Goal: Task Accomplishment & Management: Manage account settings

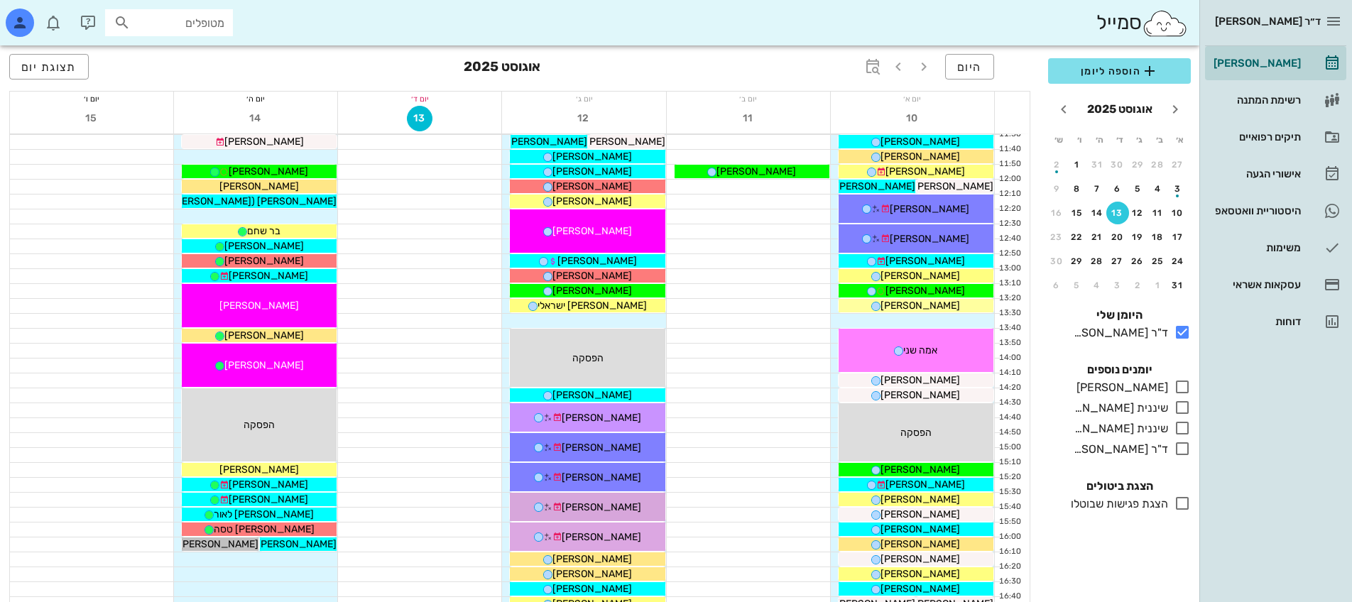
scroll to position [631, 0]
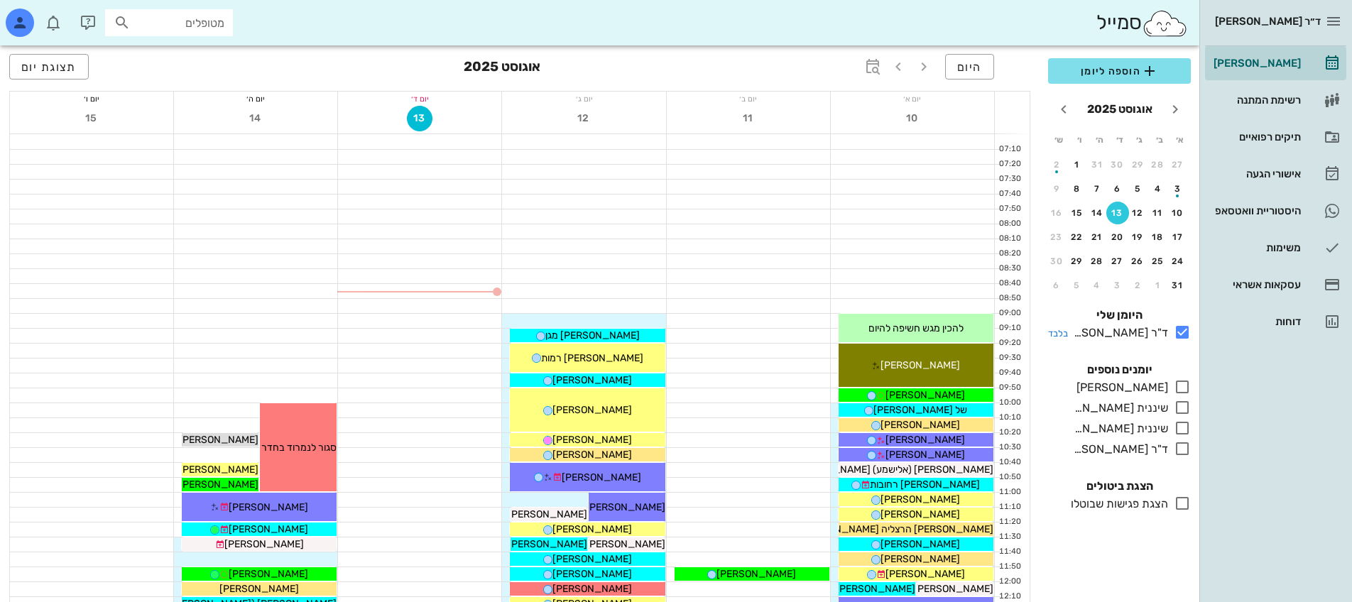
click at [1095, 332] on div "ד"ר [PERSON_NAME]" at bounding box center [1118, 333] width 100 height 17
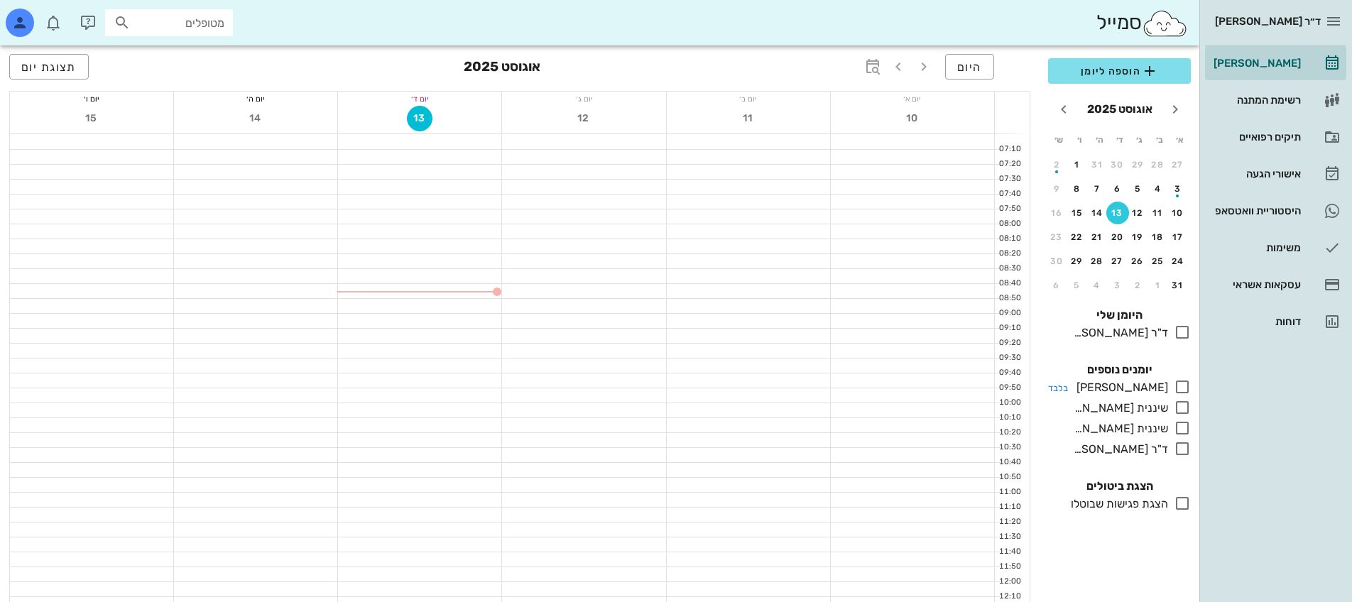
click at [1144, 381] on div "[PERSON_NAME]" at bounding box center [1119, 387] width 97 height 17
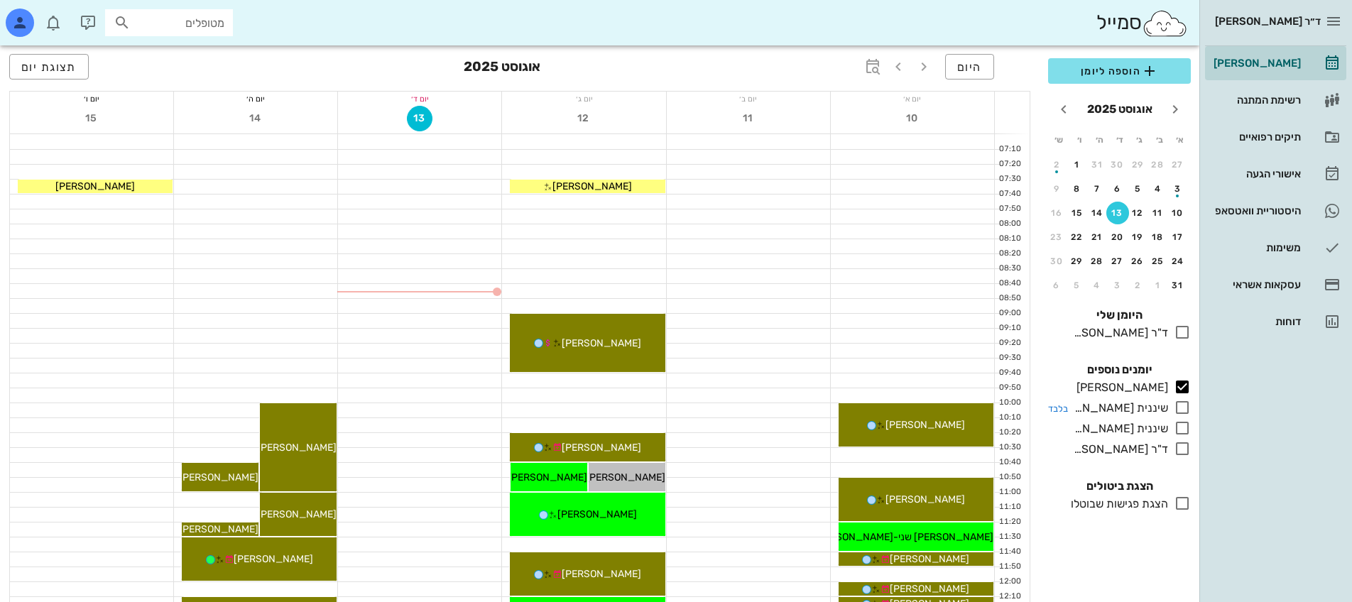
click at [1135, 411] on div "שיננית [PERSON_NAME]" at bounding box center [1118, 408] width 100 height 17
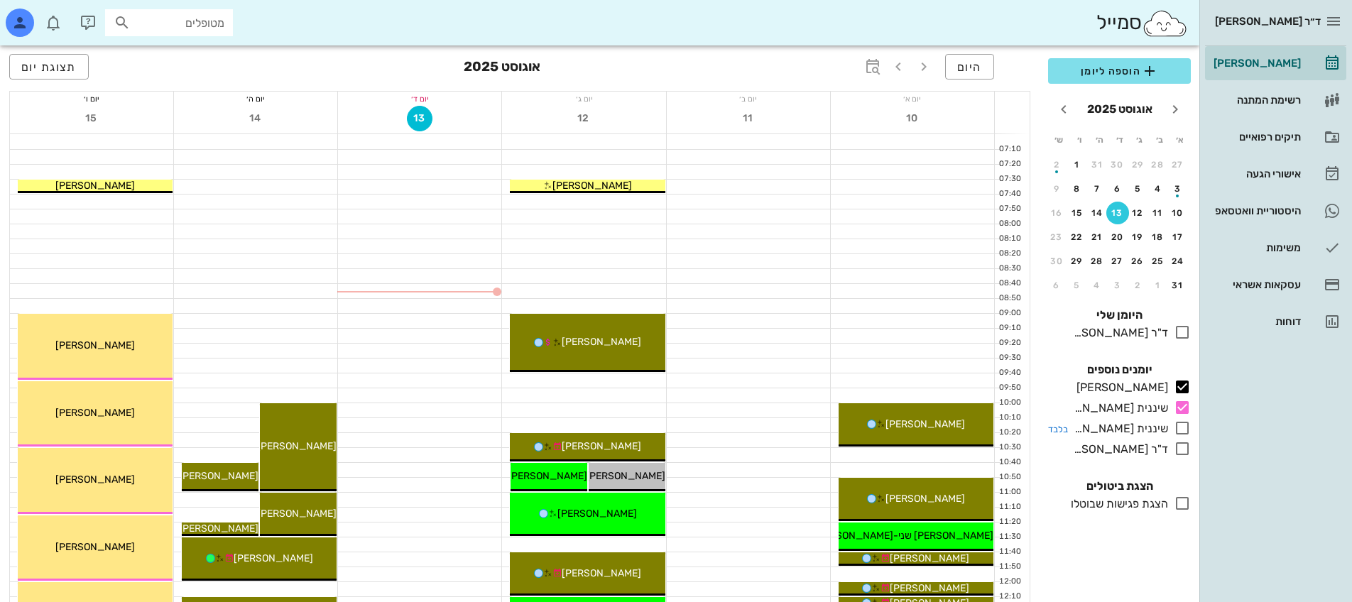
click at [1131, 433] on div "שיננית [PERSON_NAME]" at bounding box center [1118, 428] width 100 height 17
click at [1129, 448] on div "ד"ר [PERSON_NAME]" at bounding box center [1118, 449] width 100 height 17
